Goal: Task Accomplishment & Management: Use online tool/utility

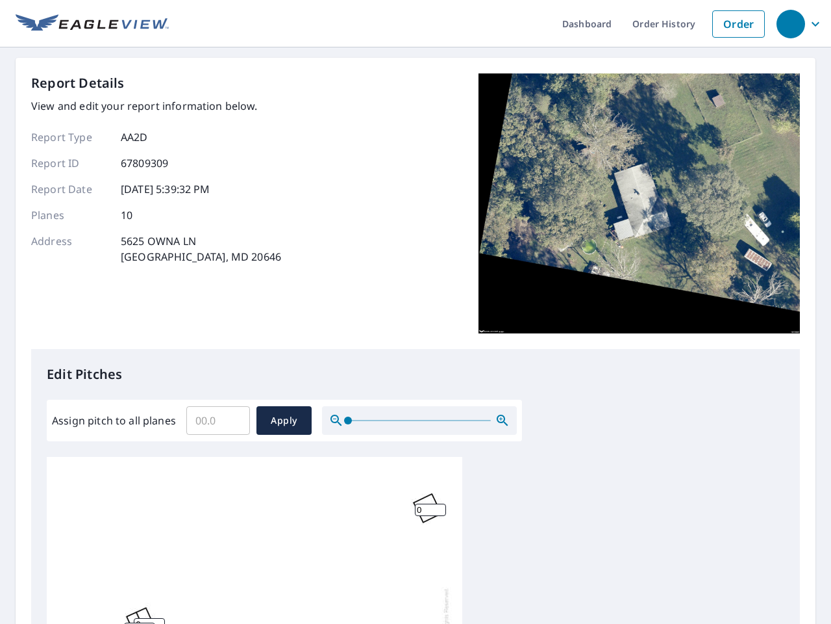
click at [416, 312] on div "Report Details View and edit your report information below. Report Type AA2D Re…" at bounding box center [415, 210] width 769 height 275
click at [791, 23] on div "button" at bounding box center [791, 24] width 29 height 29
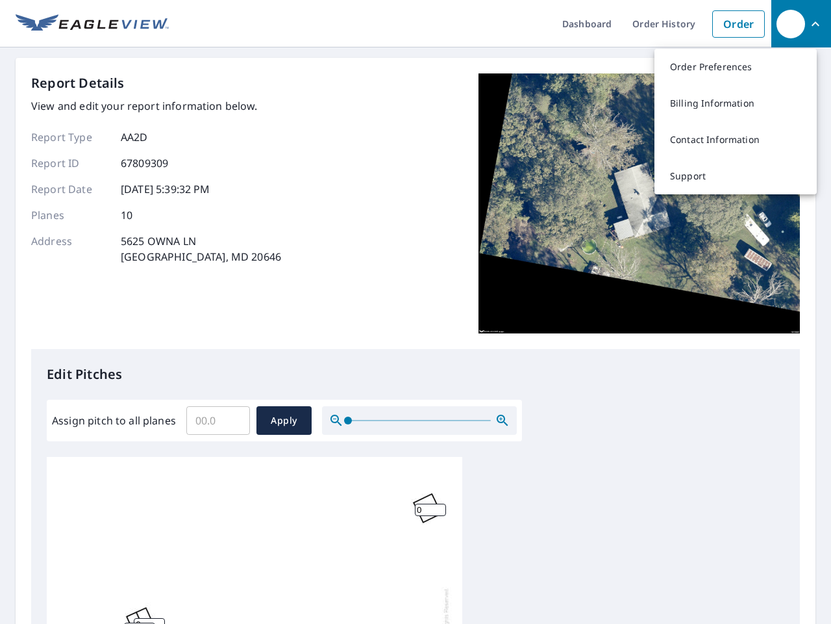
click at [218, 420] on input "Assign pitch to all planes" at bounding box center [218, 420] width 64 height 36
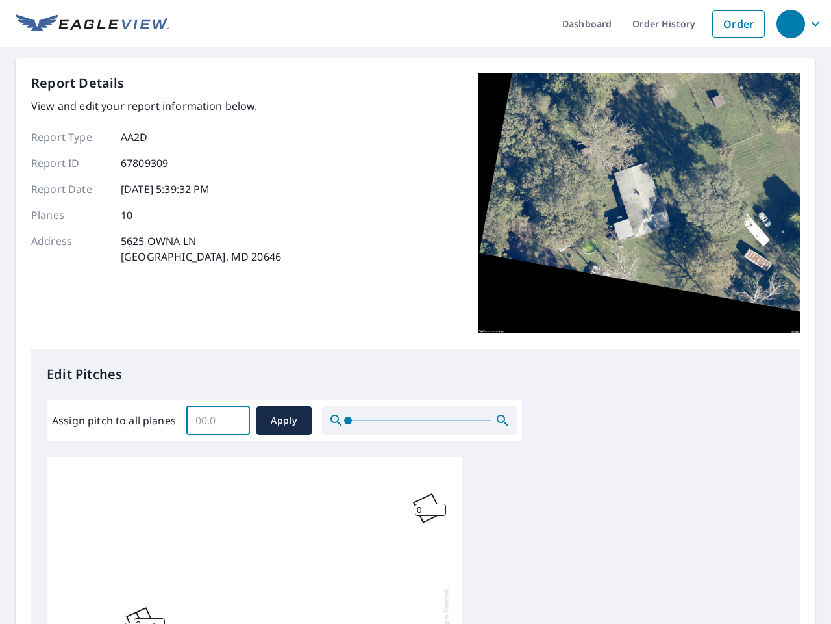
click at [284, 420] on span "Apply" at bounding box center [284, 420] width 34 height 16
click at [503, 420] on icon "button" at bounding box center [503, 420] width 16 height 16
